Goal: Find specific page/section: Find specific page/section

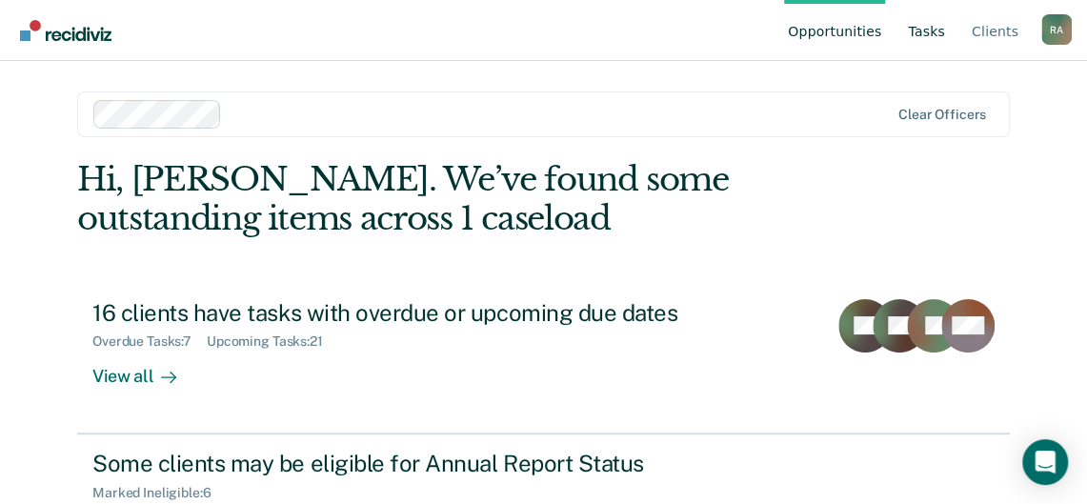
click at [920, 44] on link "Tasks" at bounding box center [926, 30] width 45 height 61
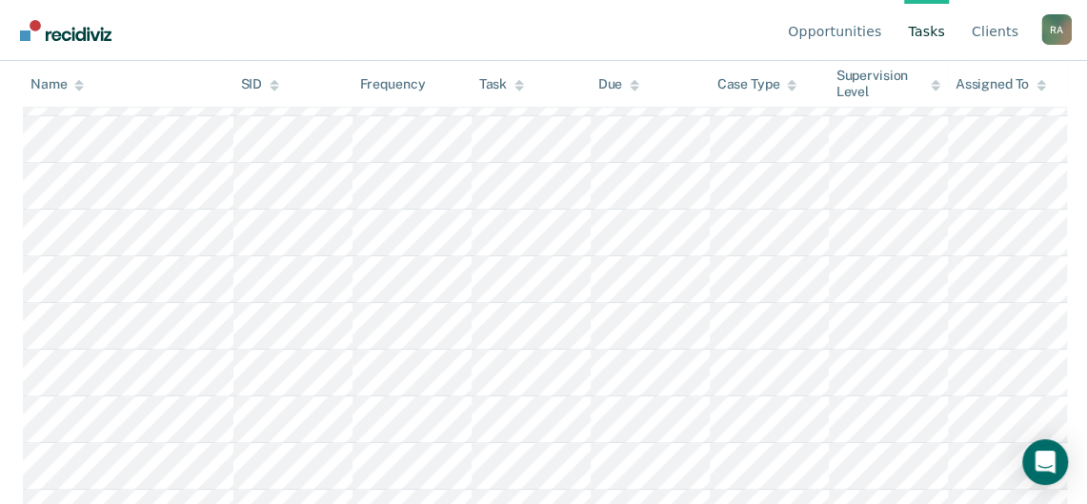
scroll to position [432, 0]
